Goal: Obtain resource: Download file/media

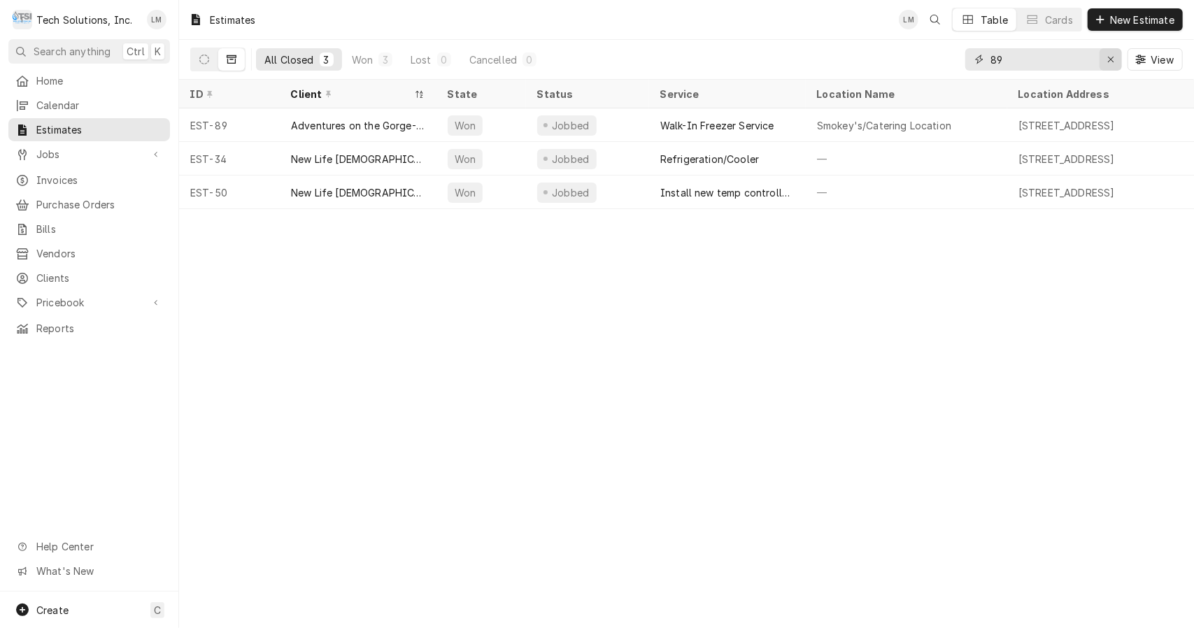
click at [1115, 59] on icon "Erase input" at bounding box center [1112, 60] width 8 height 10
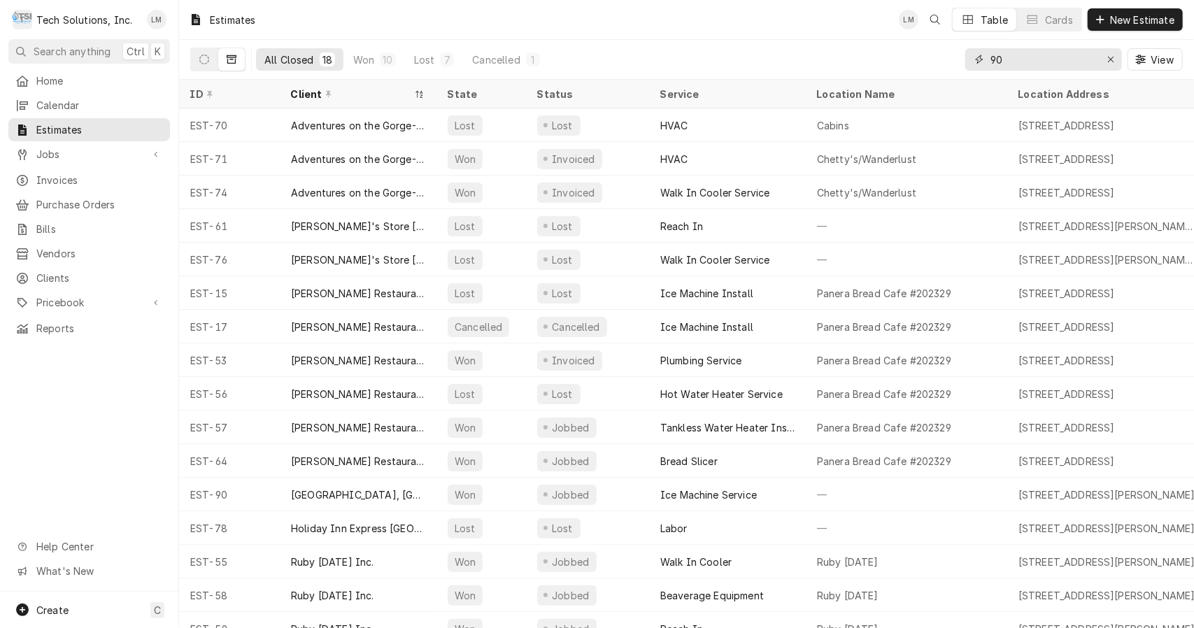
type input "90"
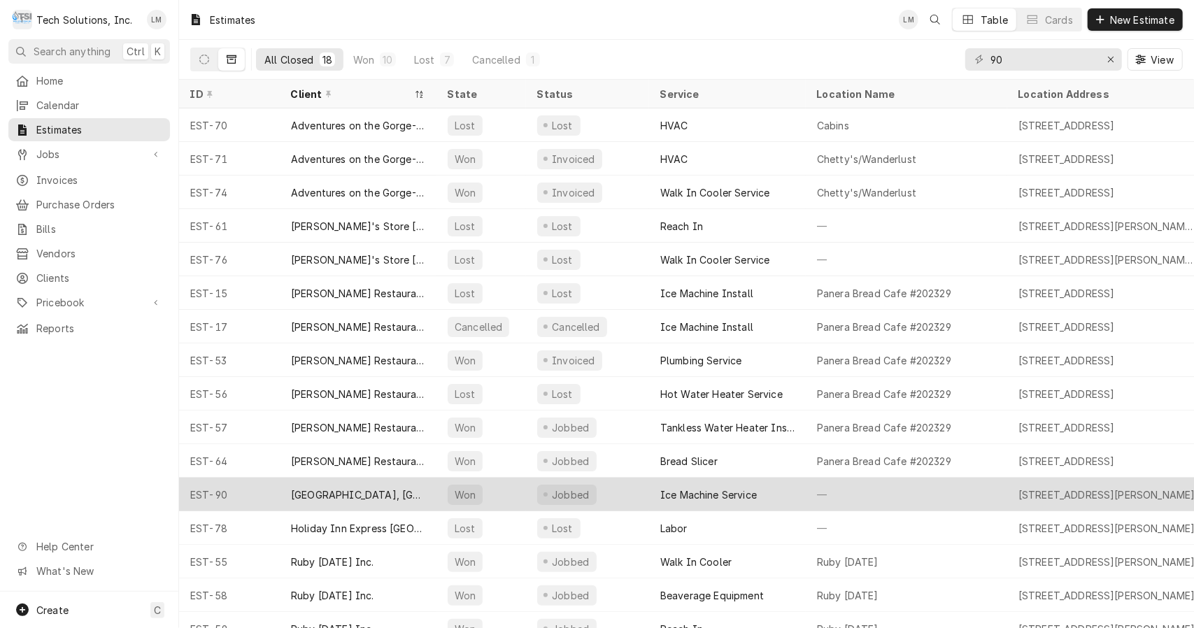
click at [360, 490] on div "[GEOGRAPHIC_DATA], [GEOGRAPHIC_DATA]" at bounding box center [358, 495] width 134 height 15
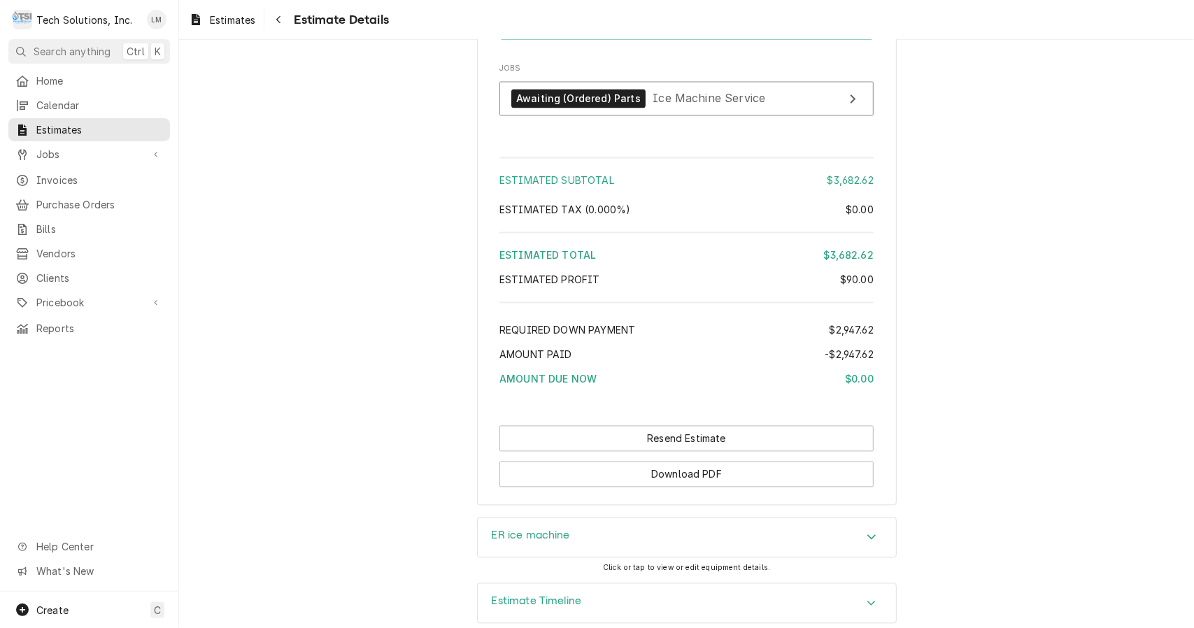
scroll to position [1770, 0]
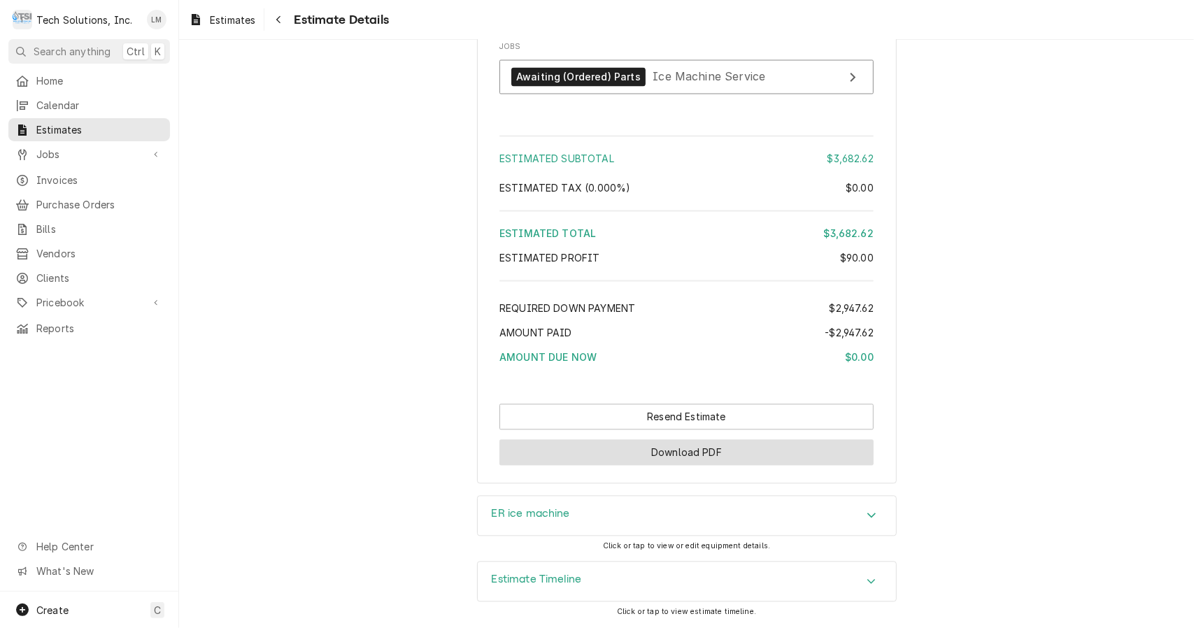
click at [760, 460] on button "Download PDF" at bounding box center [687, 453] width 374 height 26
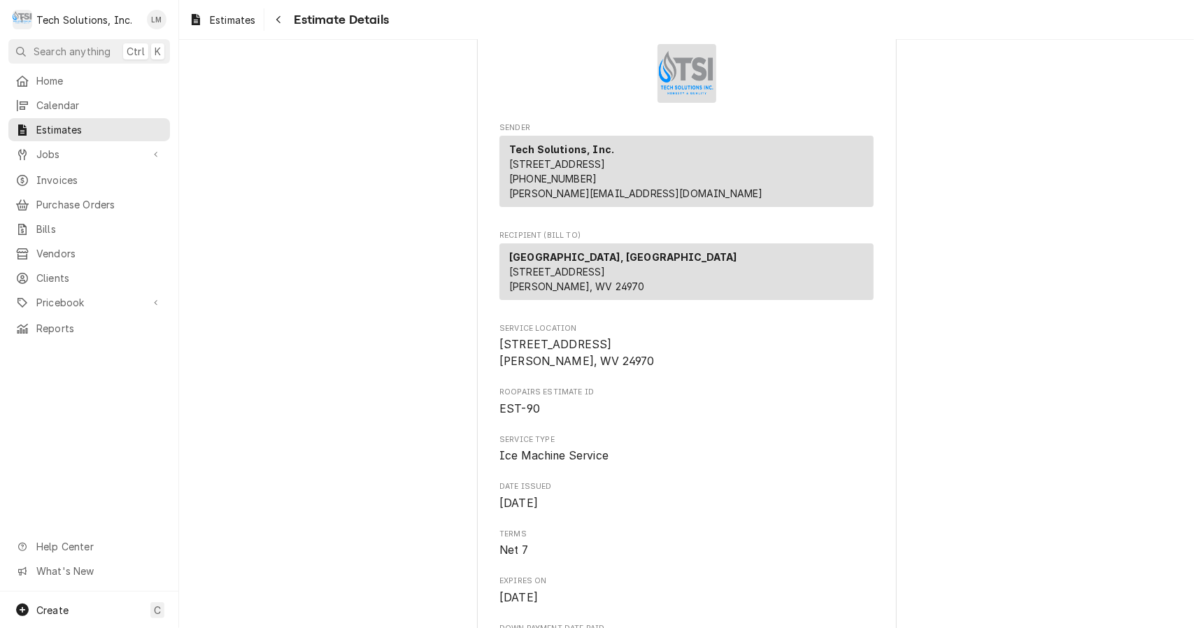
scroll to position [69, 0]
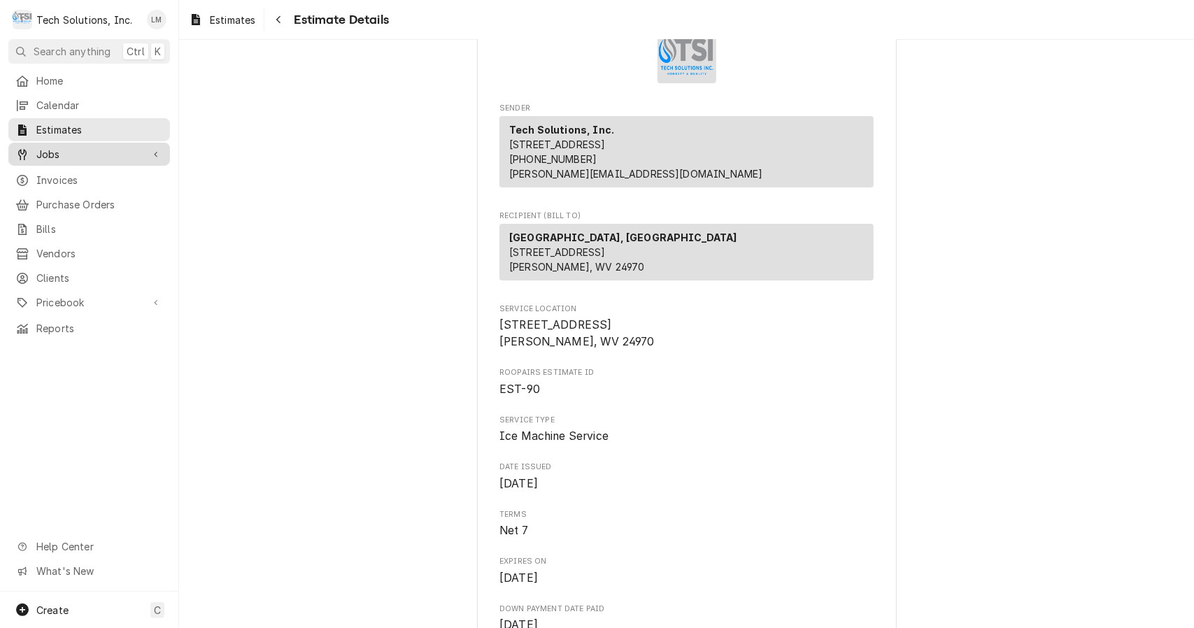
click at [52, 155] on span "Jobs" at bounding box center [89, 154] width 106 height 15
click at [60, 171] on span "Jobs" at bounding box center [99, 178] width 127 height 15
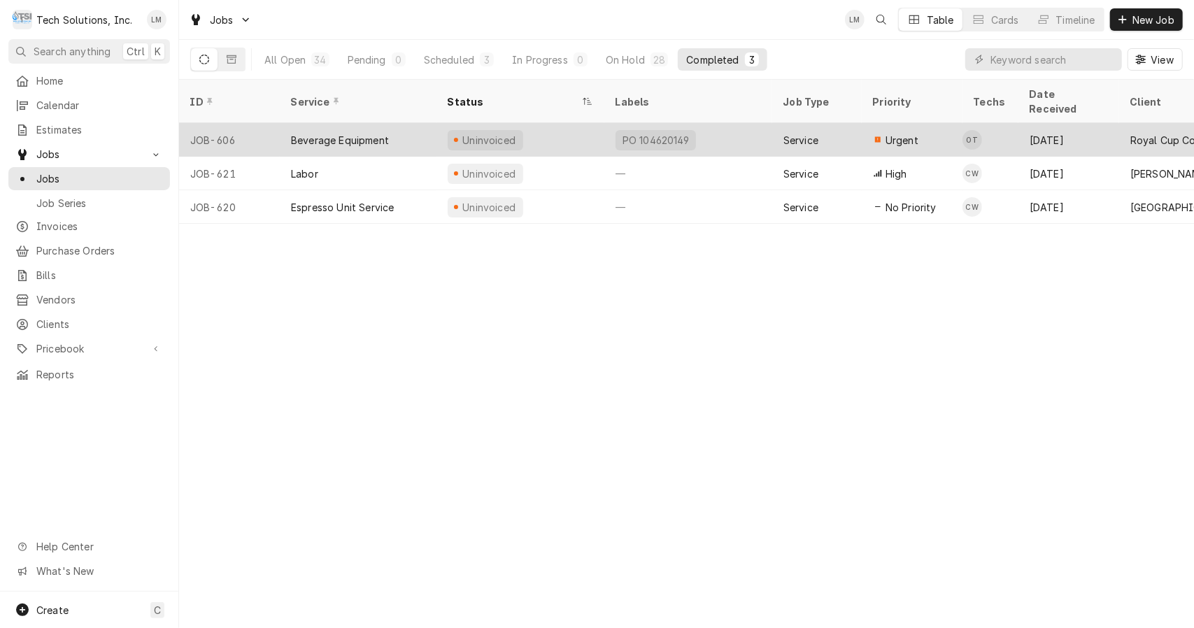
click at [341, 133] on div "Beverage Equipment" at bounding box center [340, 140] width 98 height 15
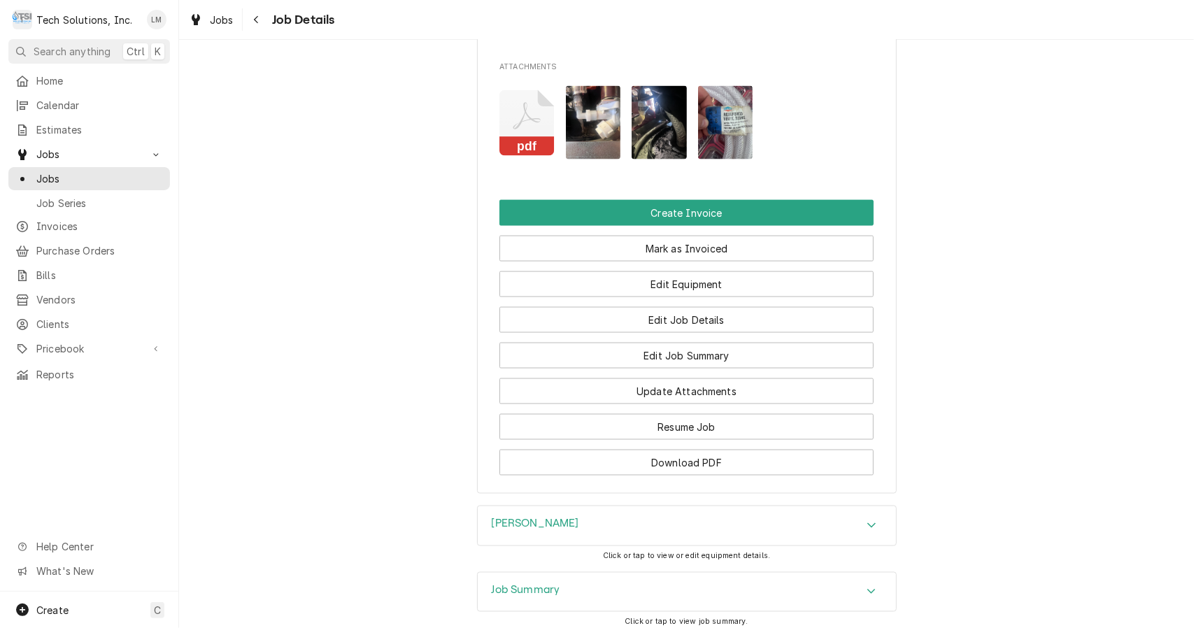
scroll to position [1336, 0]
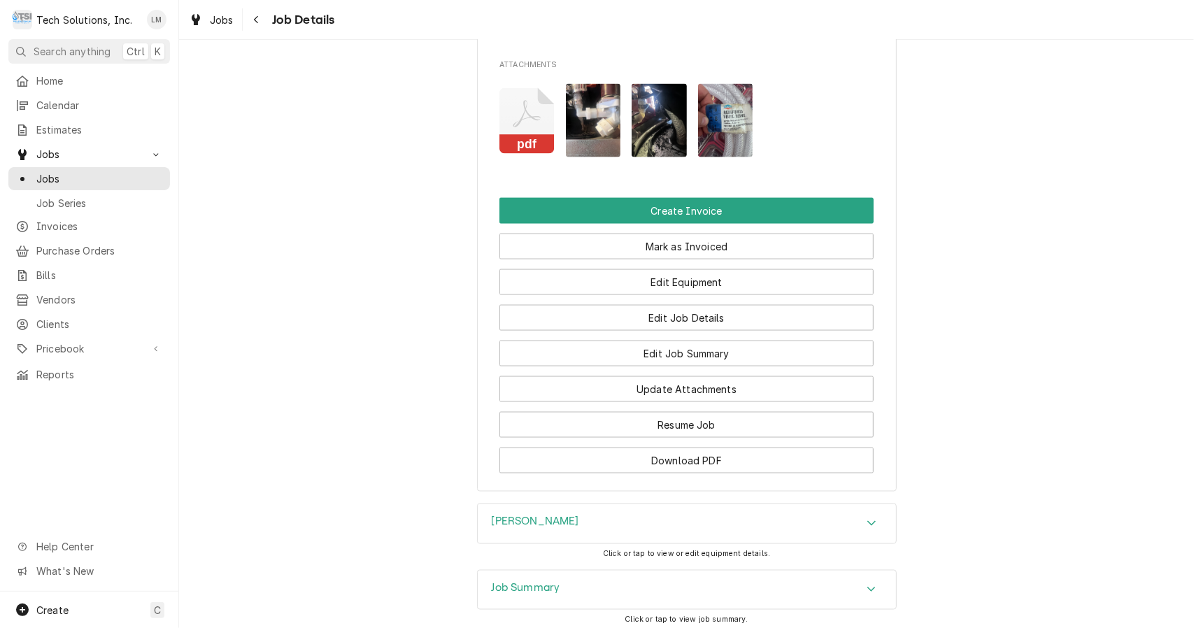
click at [525, 144] on rect "Attachments" at bounding box center [527, 145] width 55 height 20
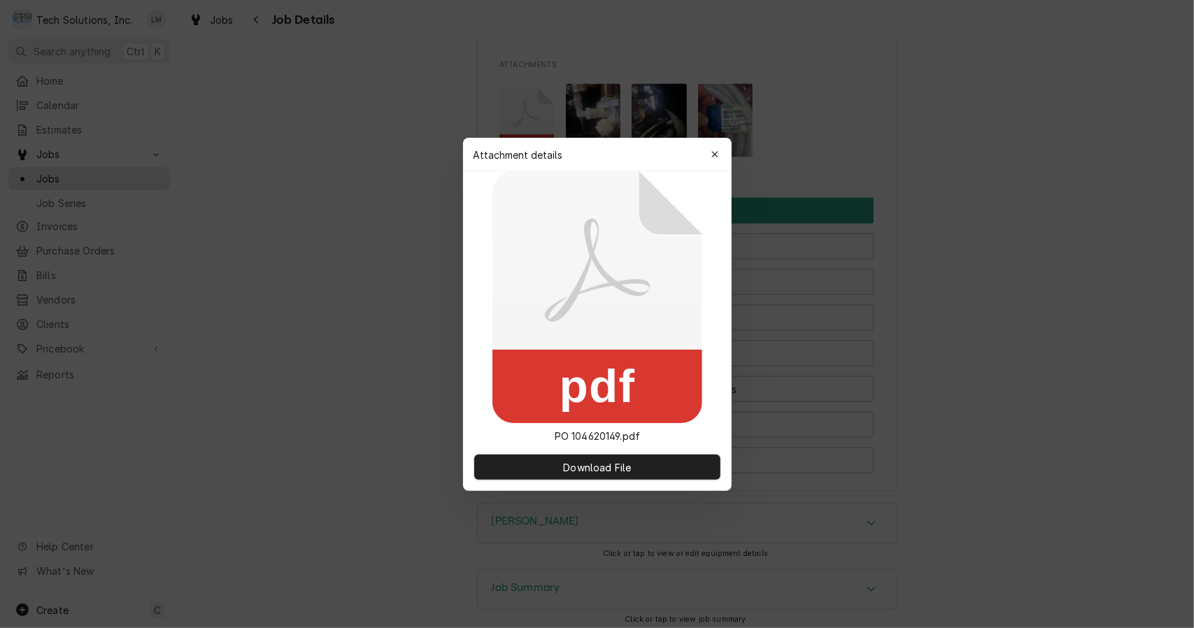
click at [613, 473] on span "Download File" at bounding box center [596, 467] width 73 height 15
click at [723, 154] on button "button" at bounding box center [715, 154] width 22 height 22
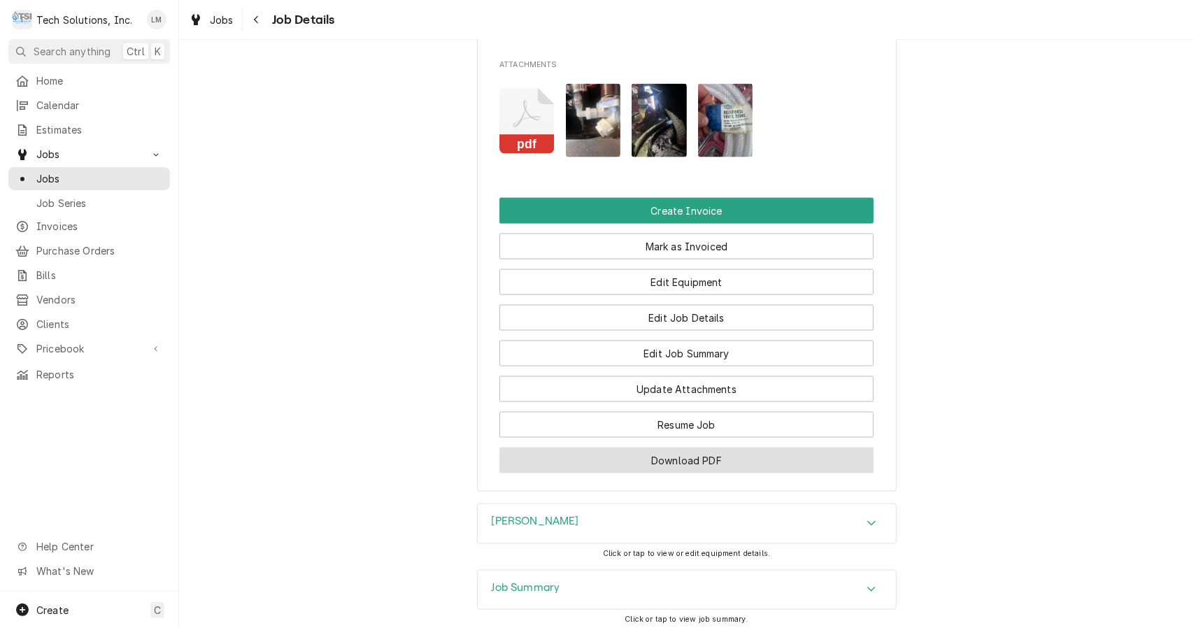
click at [716, 470] on button "Download PDF" at bounding box center [687, 461] width 374 height 26
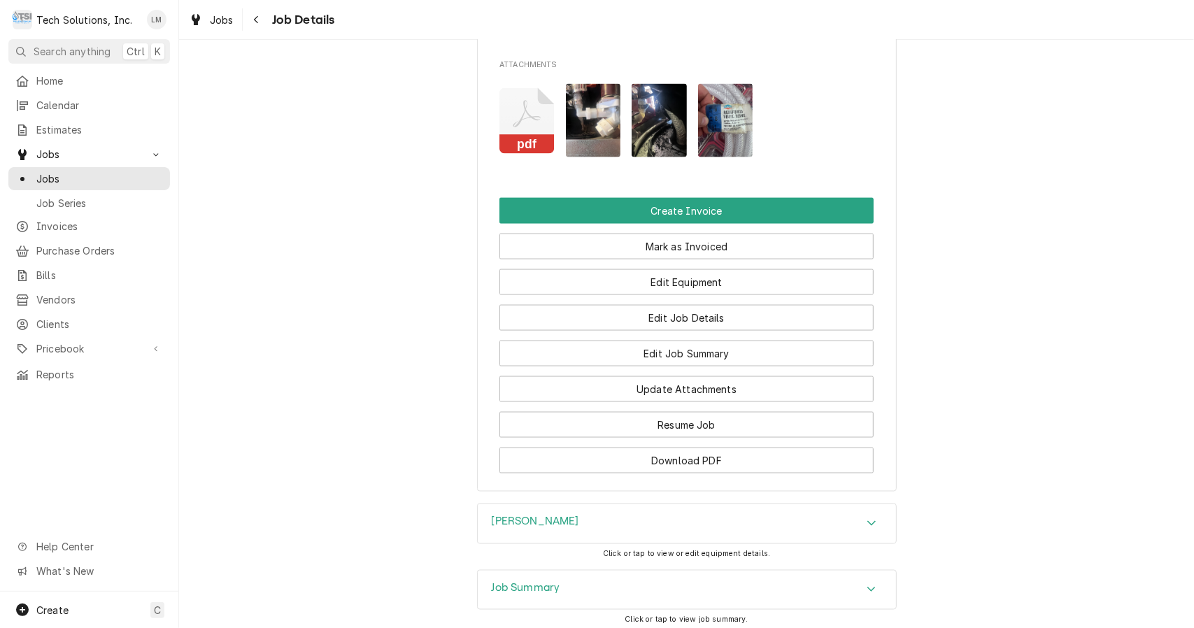
click at [651, 147] on img "Attachments" at bounding box center [659, 120] width 55 height 73
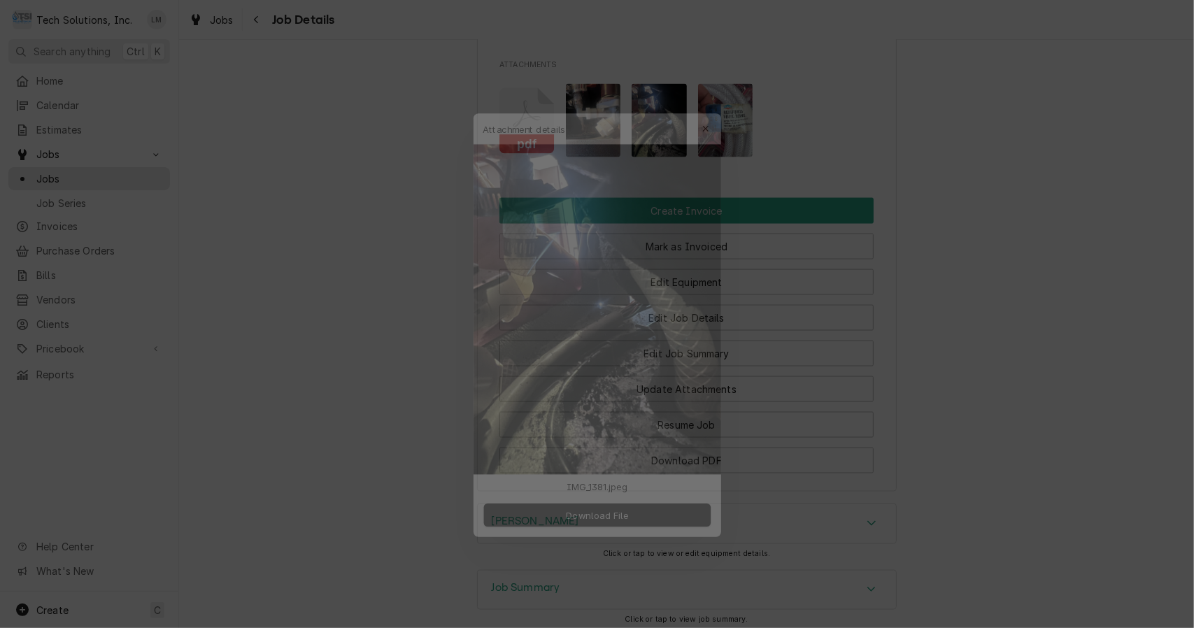
click at [719, 109] on button "button" at bounding box center [715, 101] width 22 height 22
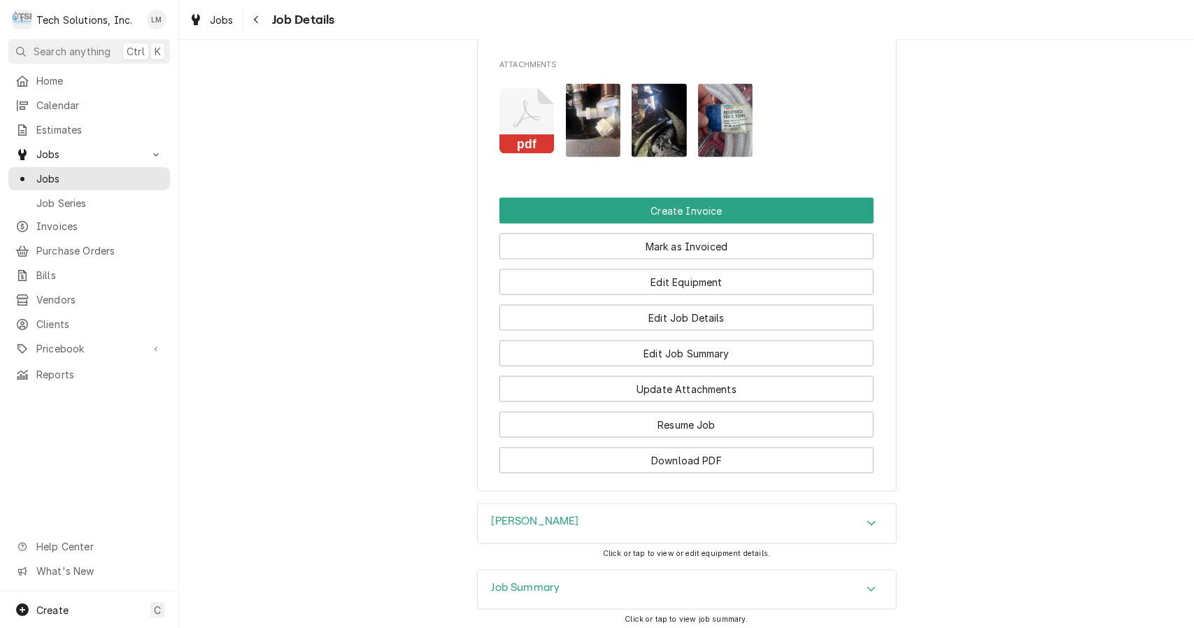
click at [730, 130] on img "Attachments" at bounding box center [725, 120] width 55 height 73
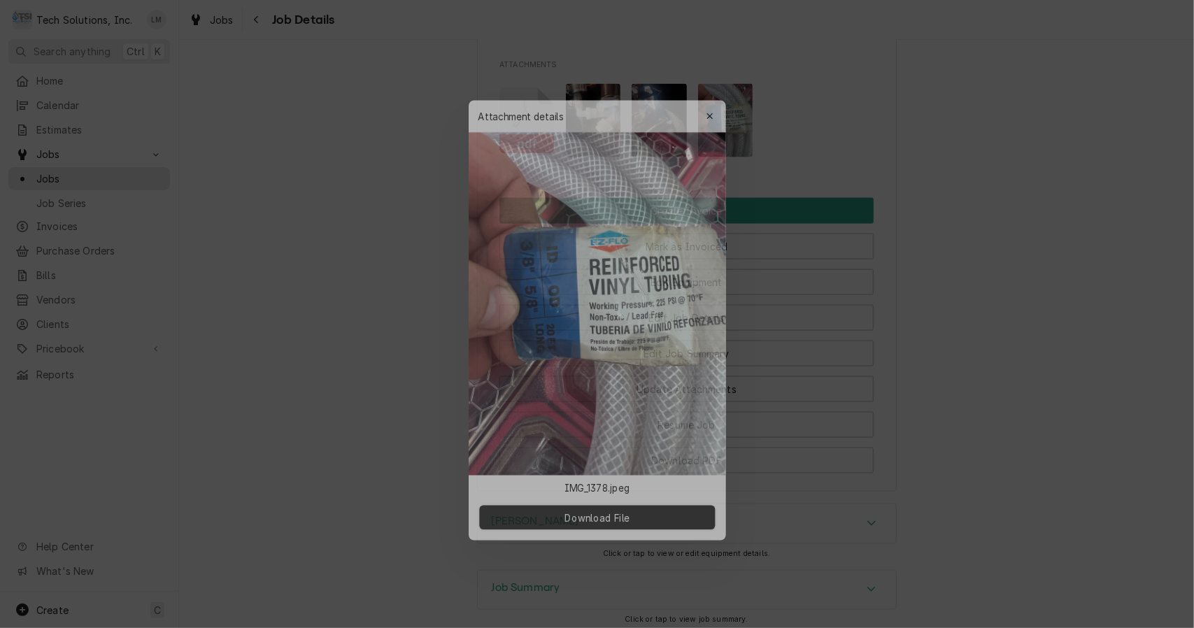
click at [715, 102] on icon "button" at bounding box center [715, 102] width 8 height 10
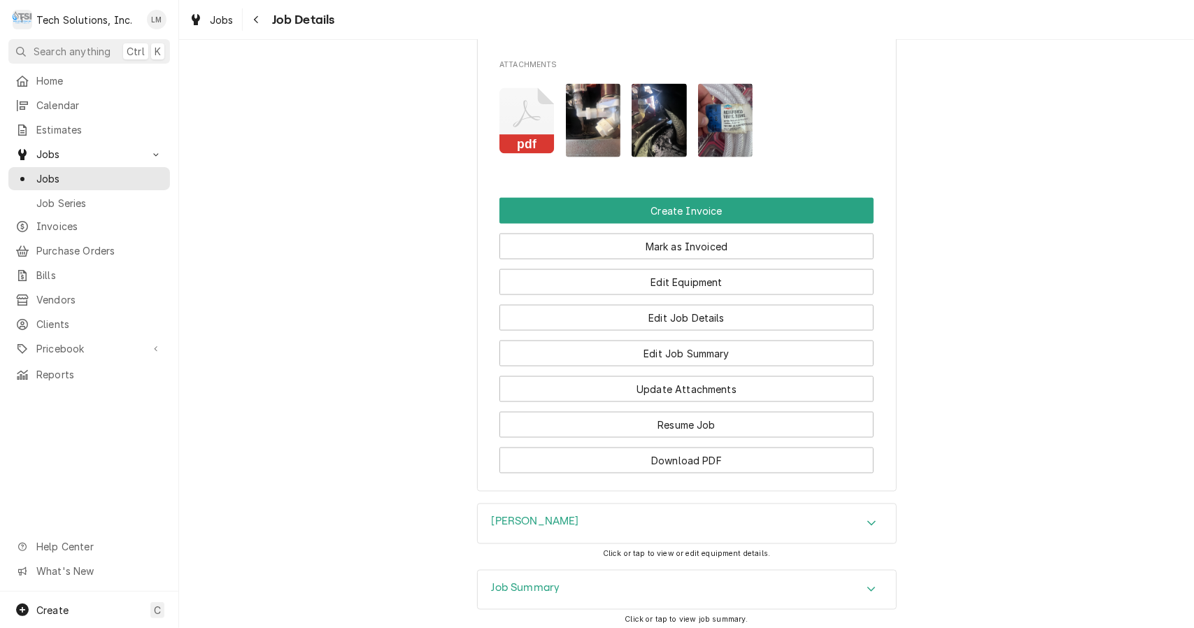
click at [597, 146] on img "Attachments" at bounding box center [593, 120] width 55 height 73
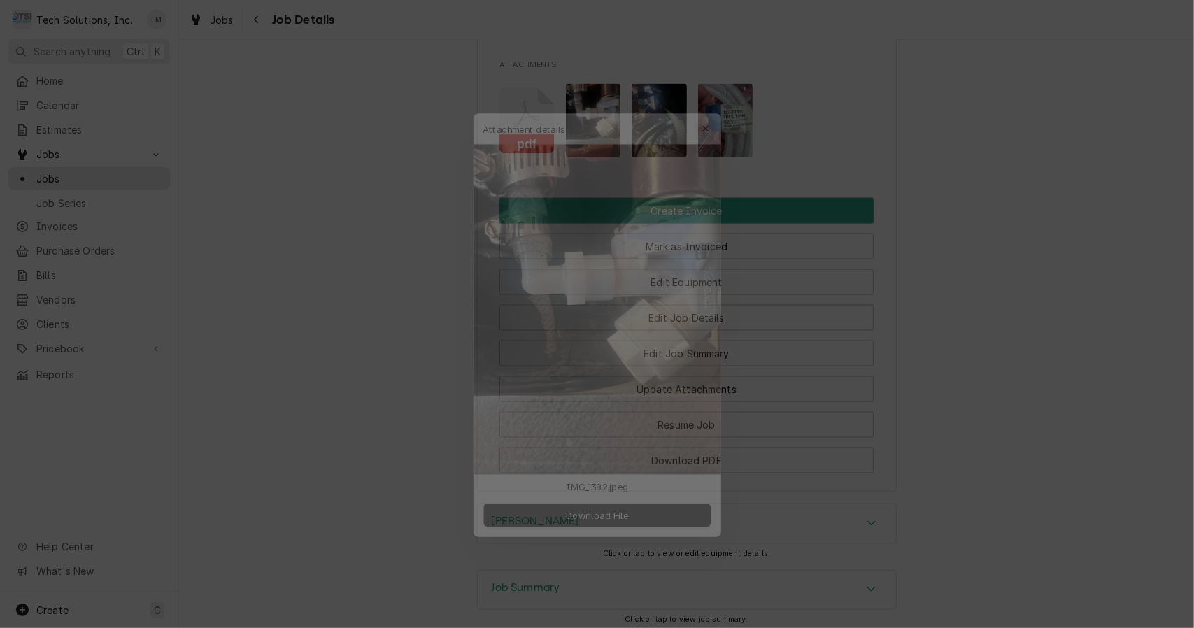
click at [717, 108] on div "button" at bounding box center [715, 101] width 14 height 14
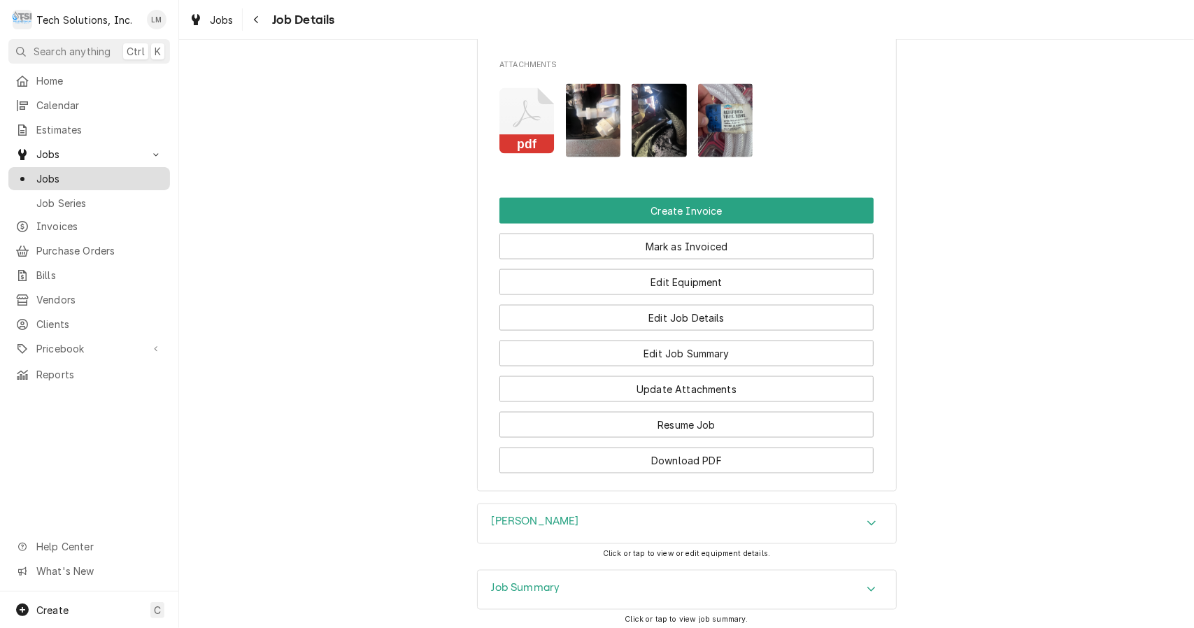
click at [64, 171] on span "Jobs" at bounding box center [99, 178] width 127 height 15
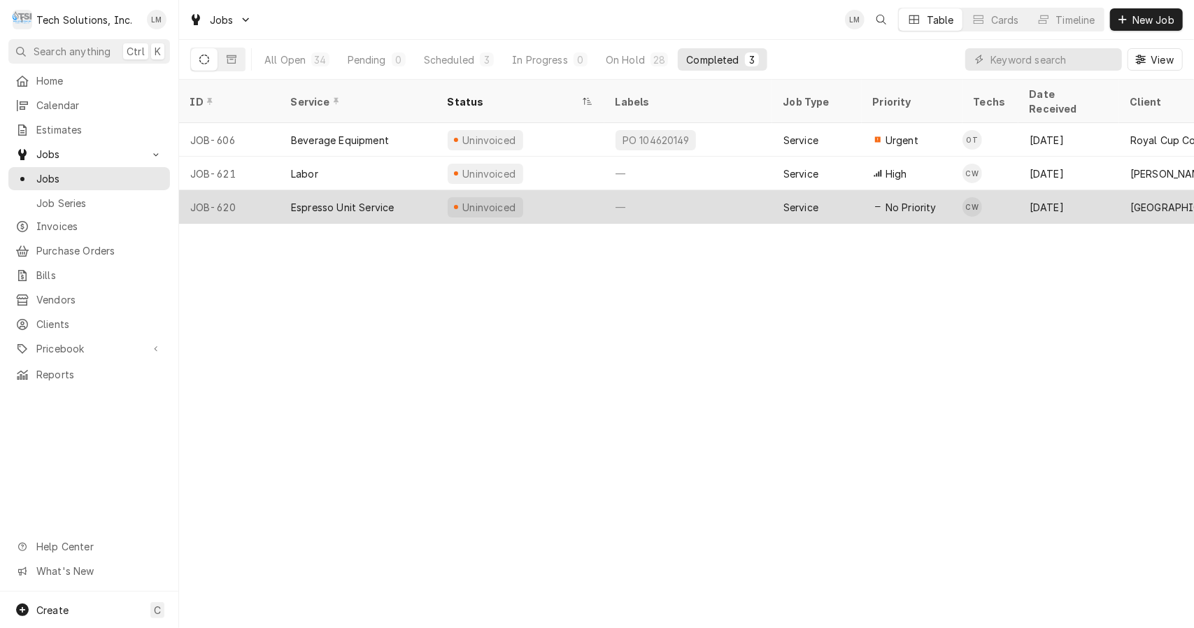
click at [378, 200] on div "Espresso Unit Service" at bounding box center [342, 207] width 103 height 15
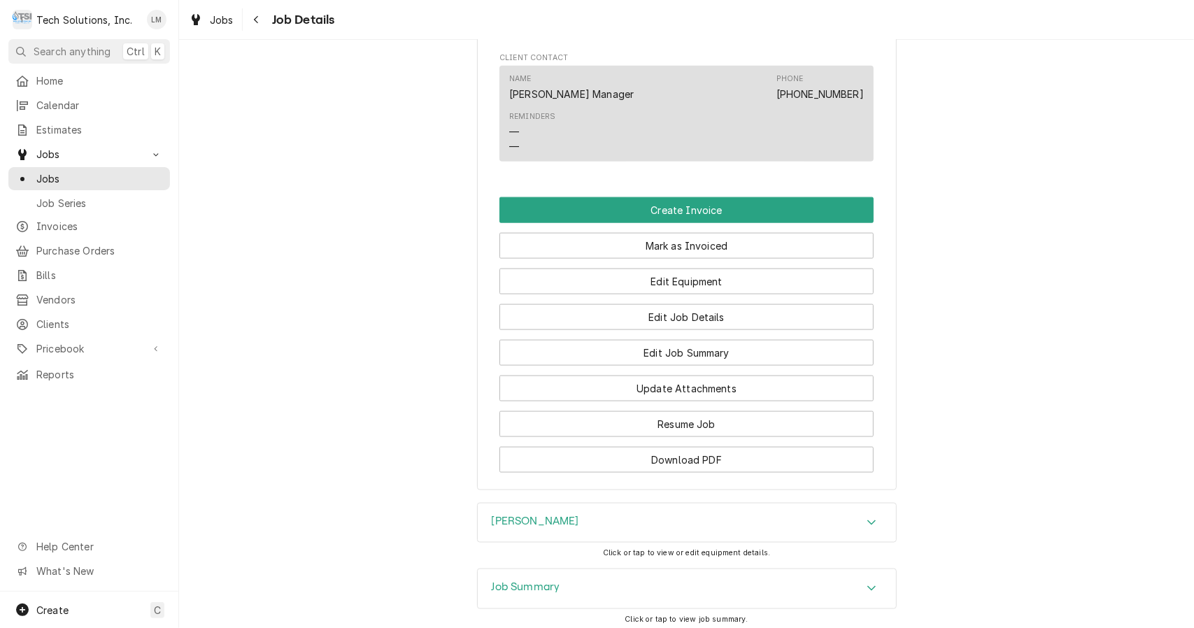
scroll to position [1158, 0]
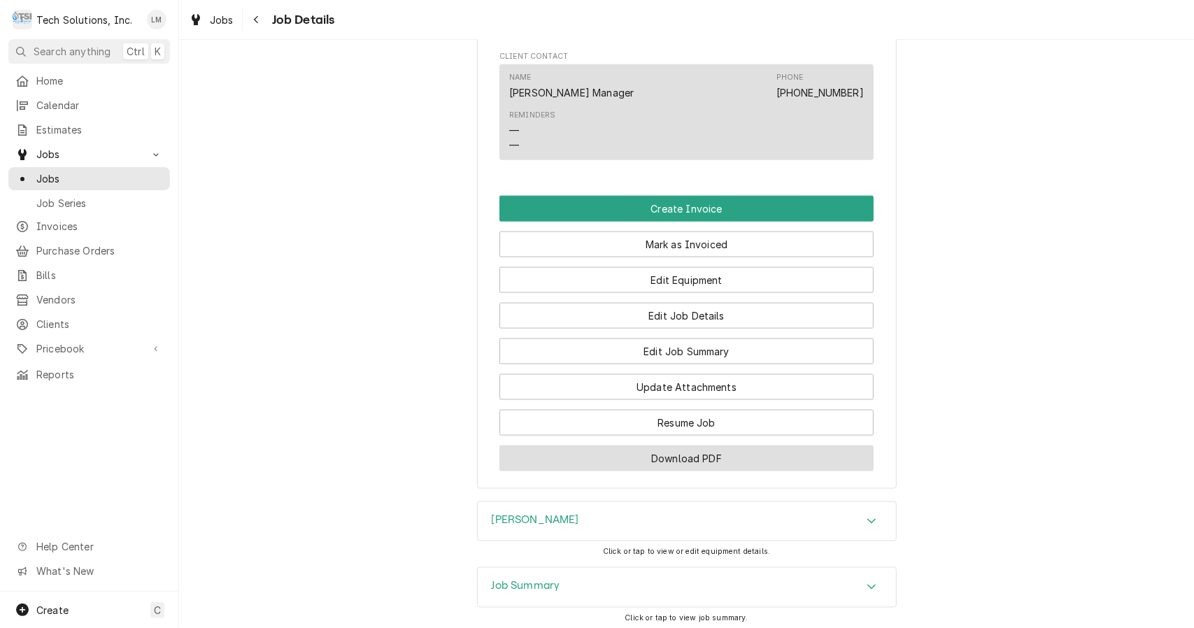
click at [661, 472] on button "Download PDF" at bounding box center [687, 459] width 374 height 26
